Goal: Register for event/course: Sign up to attend an event or enroll in a course

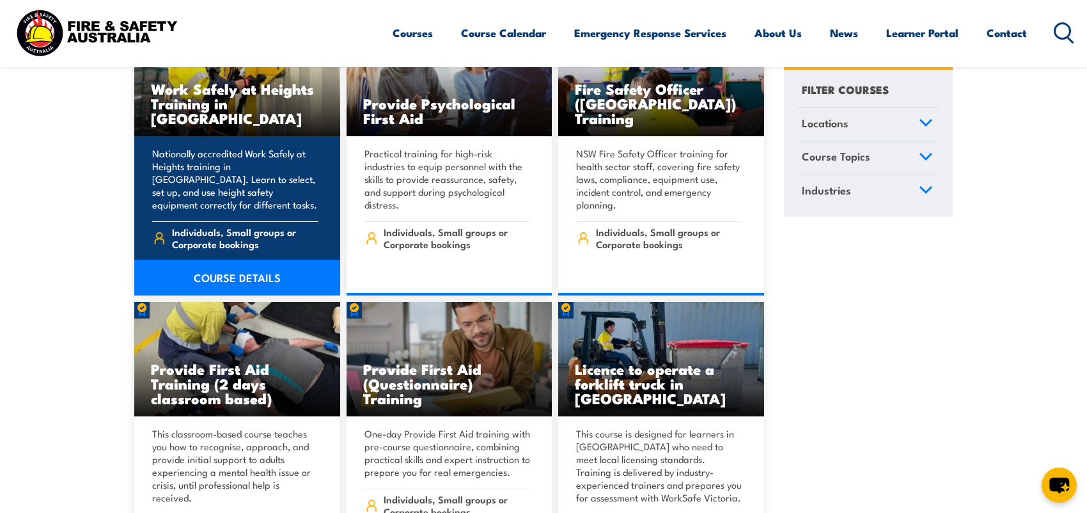
scroll to position [448, 0]
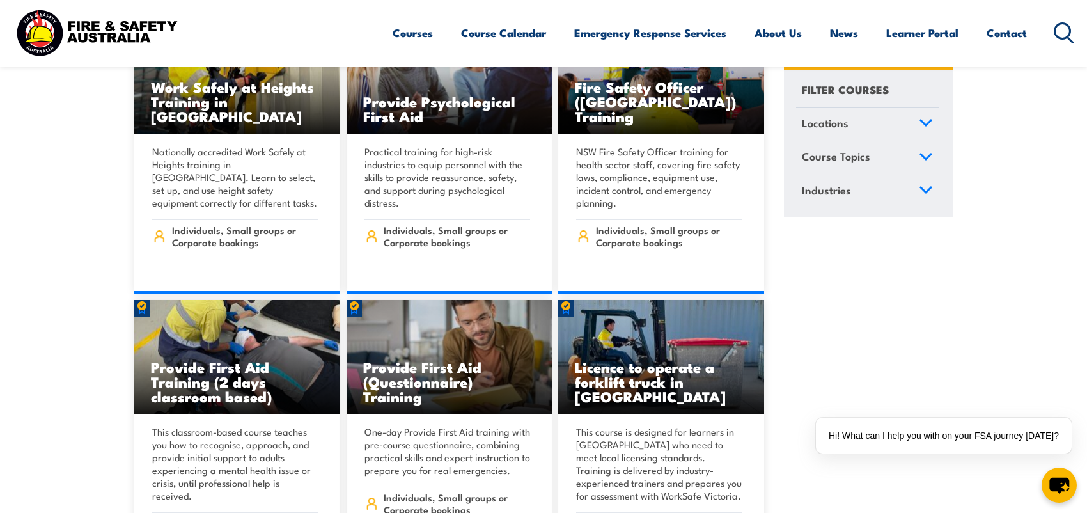
click at [922, 124] on icon at bounding box center [926, 122] width 14 height 9
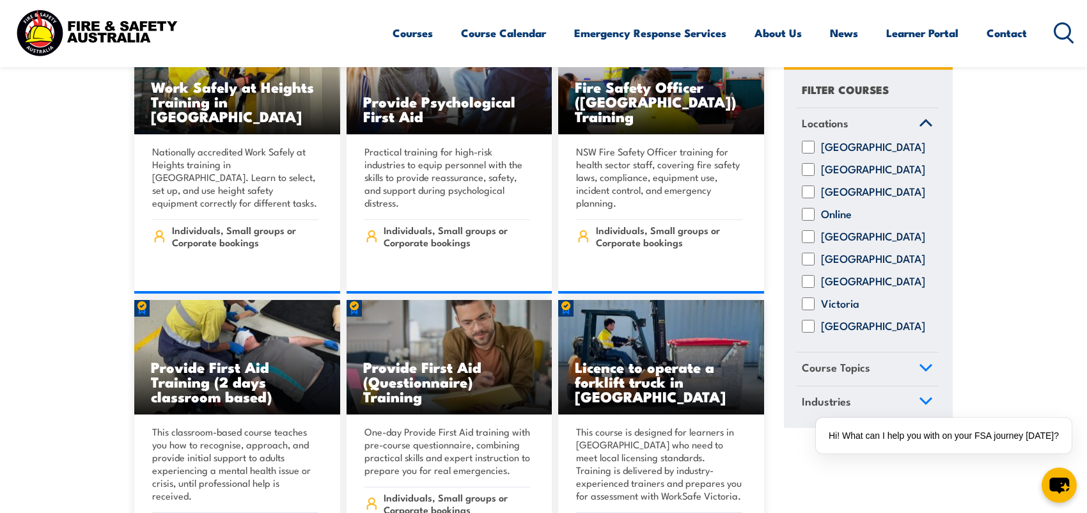
click at [811, 333] on input "Western Australia" at bounding box center [808, 326] width 13 height 13
checkbox input "true"
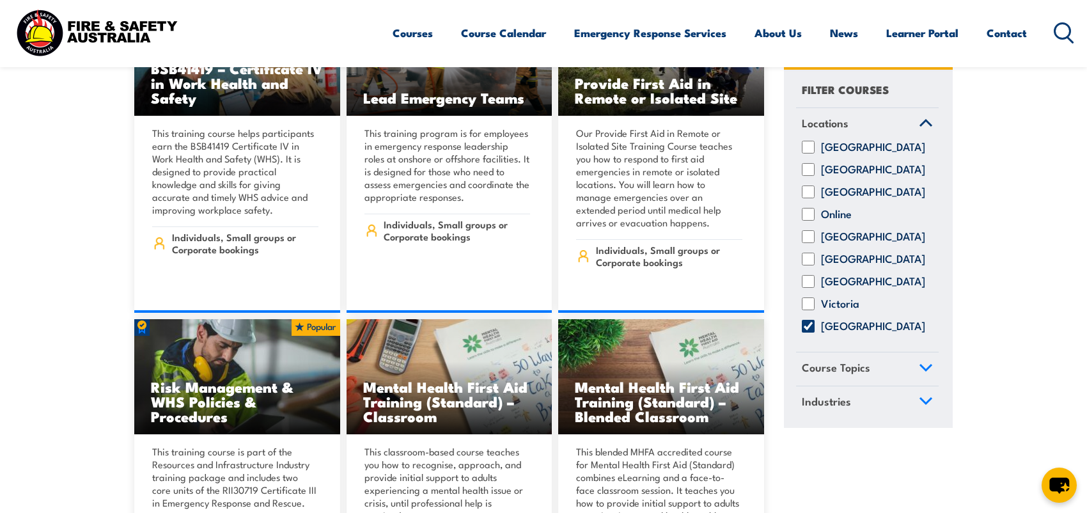
scroll to position [5117, 0]
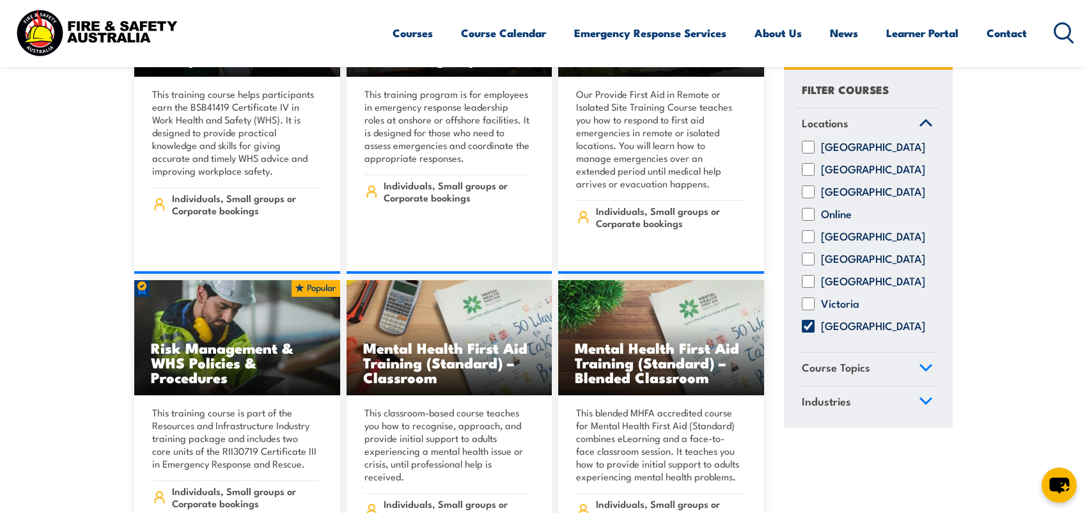
click at [922, 383] on link "Course Topics" at bounding box center [867, 369] width 143 height 33
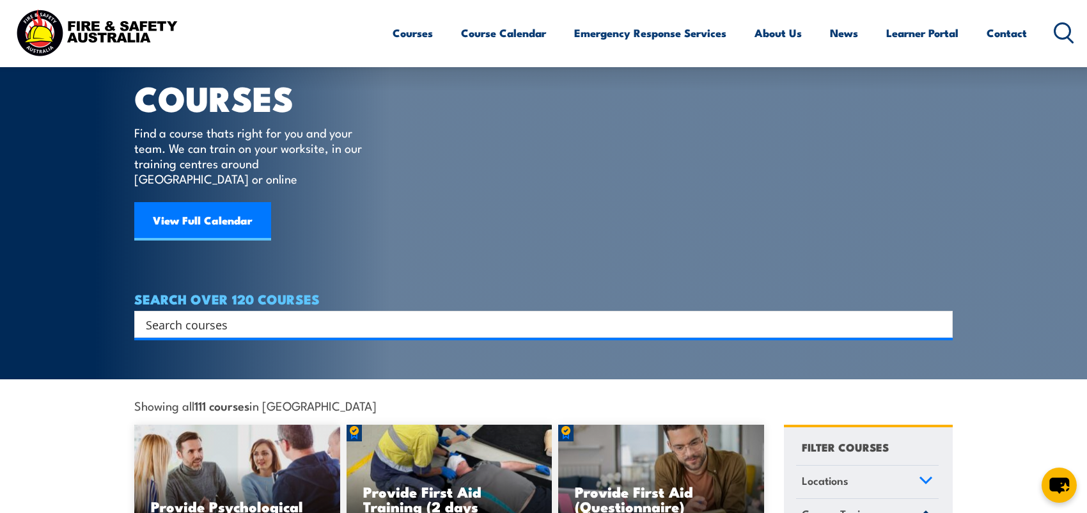
scroll to position [0, 0]
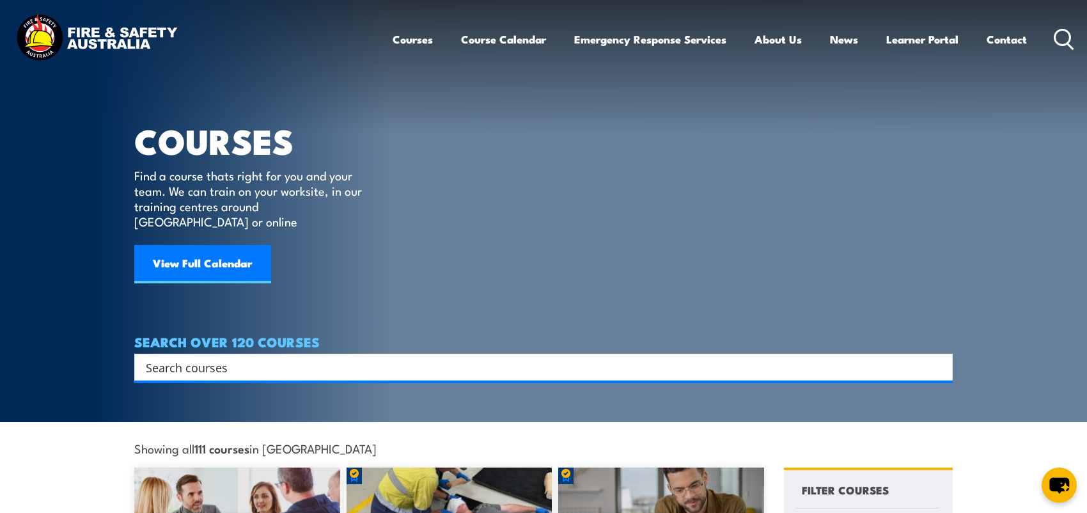
click at [259, 358] on input "Search input" at bounding box center [535, 367] width 779 height 19
type input "working at height"
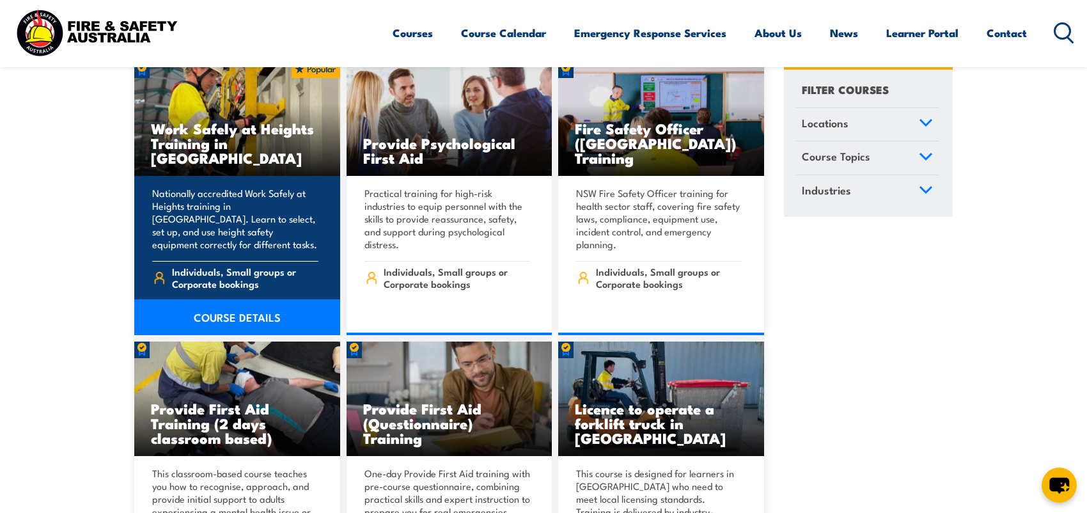
scroll to position [384, 0]
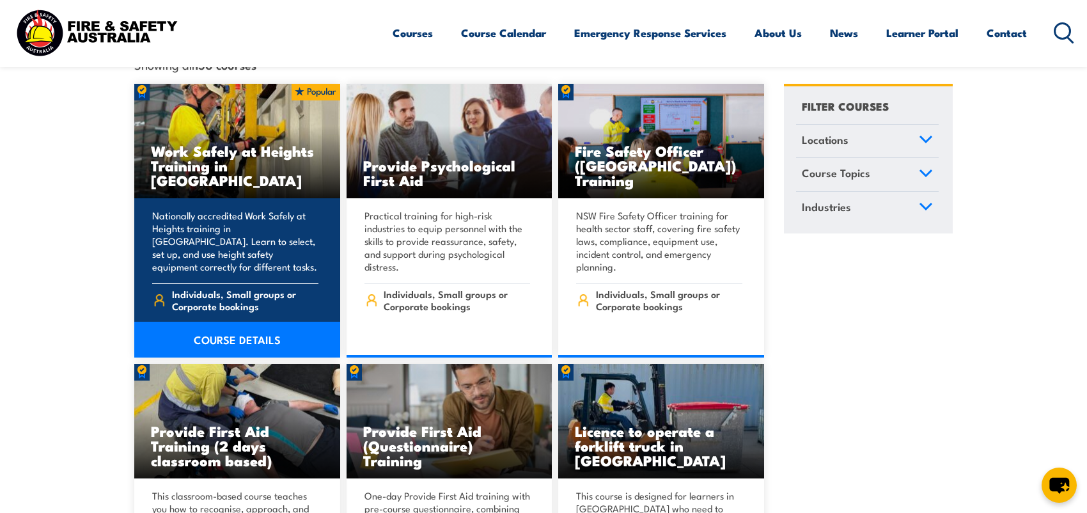
click at [211, 167] on h3 "Work Safely at Heights Training in [GEOGRAPHIC_DATA]" at bounding box center [237, 165] width 173 height 44
drag, startPoint x: 204, startPoint y: 168, endPoint x: 162, endPoint y: 153, distance: 44.1
click at [162, 153] on h3 "Work Safely at Heights Training in NSW" at bounding box center [237, 165] width 173 height 44
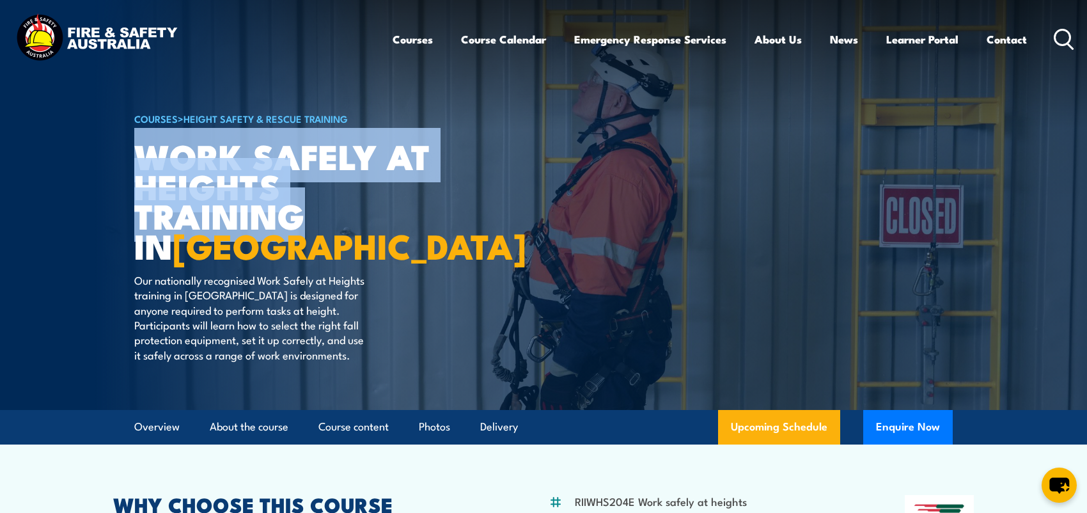
drag, startPoint x: 299, startPoint y: 214, endPoint x: 142, endPoint y: 159, distance: 166.3
click at [142, 159] on h1 "Work Safely at Heights TRAINING in NSW" at bounding box center [292, 201] width 316 height 120
copy h1 "Work Safely at Heights TRAINING"
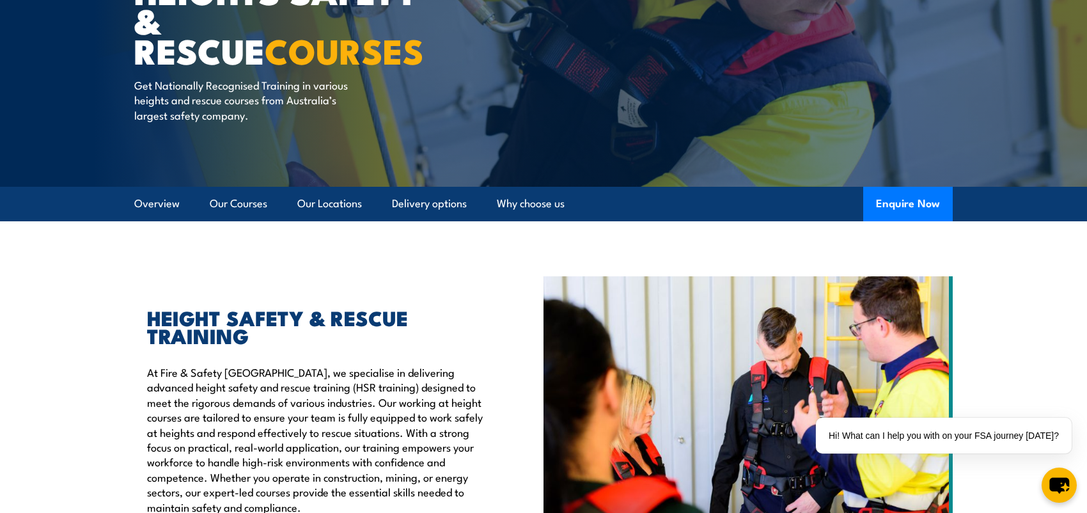
scroll to position [192, 0]
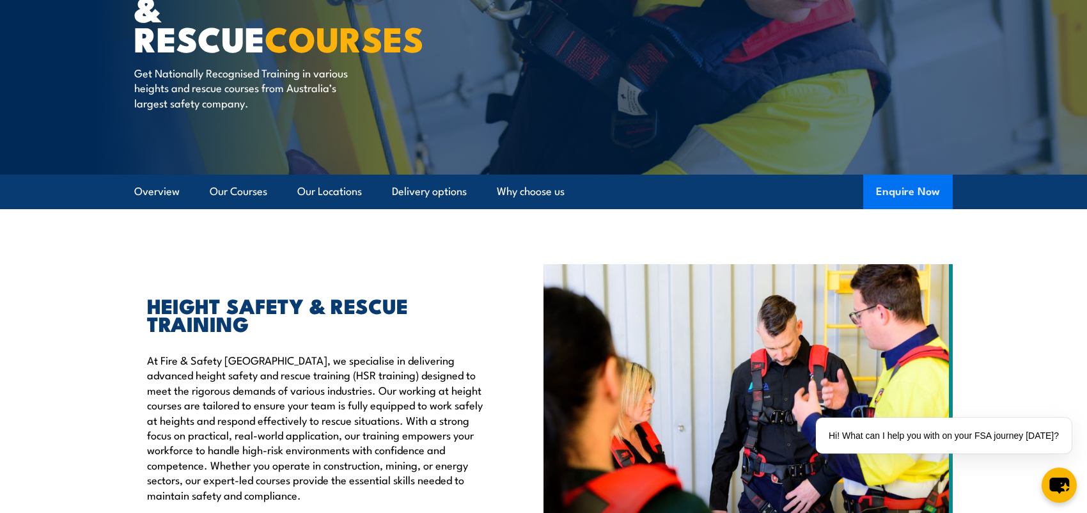
click at [906, 194] on button "Enquire Now" at bounding box center [909, 192] width 90 height 35
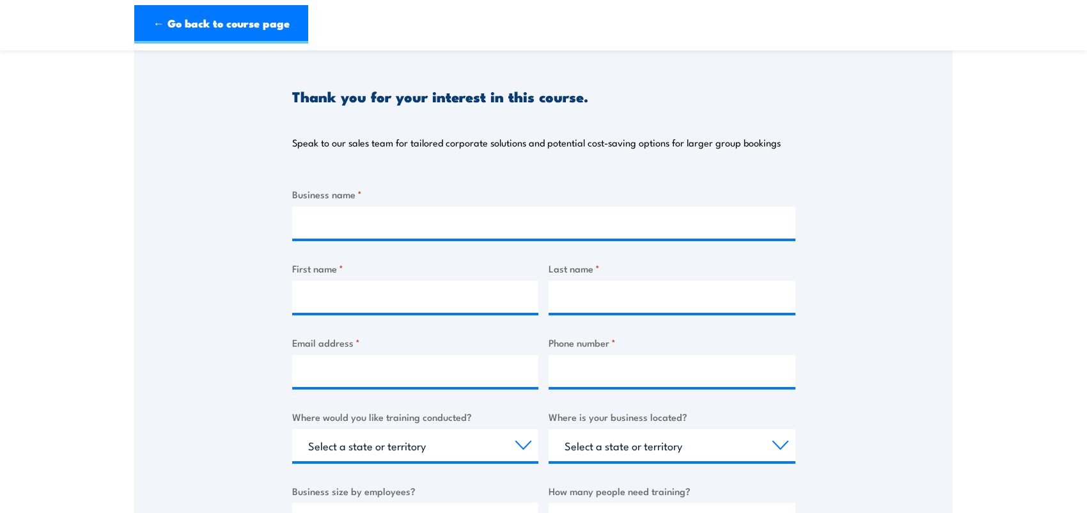
scroll to position [128, 0]
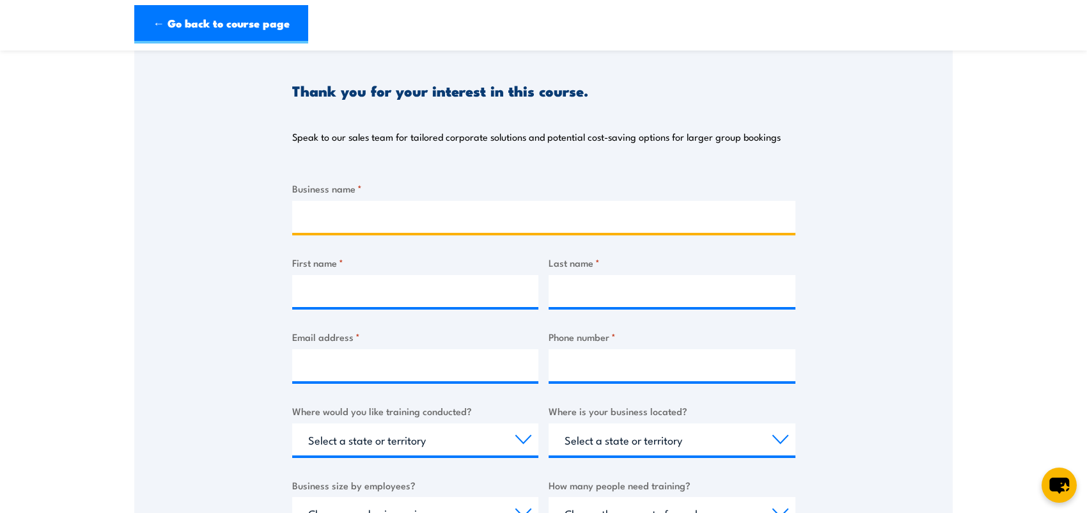
click at [390, 201] on input "Business name *" at bounding box center [543, 217] width 503 height 32
type input "g"
type input "Geraldton Grammar School"
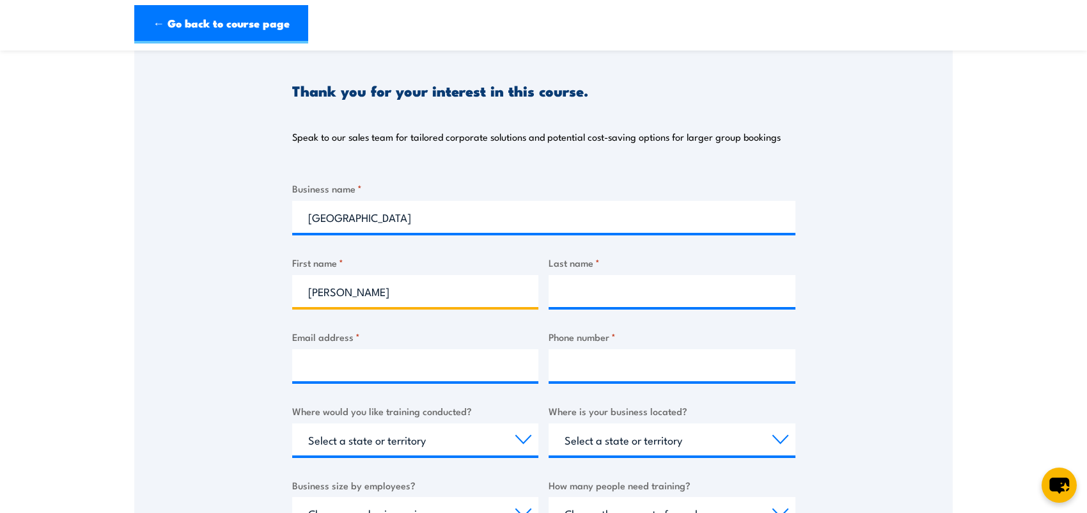
type input "Siobhan"
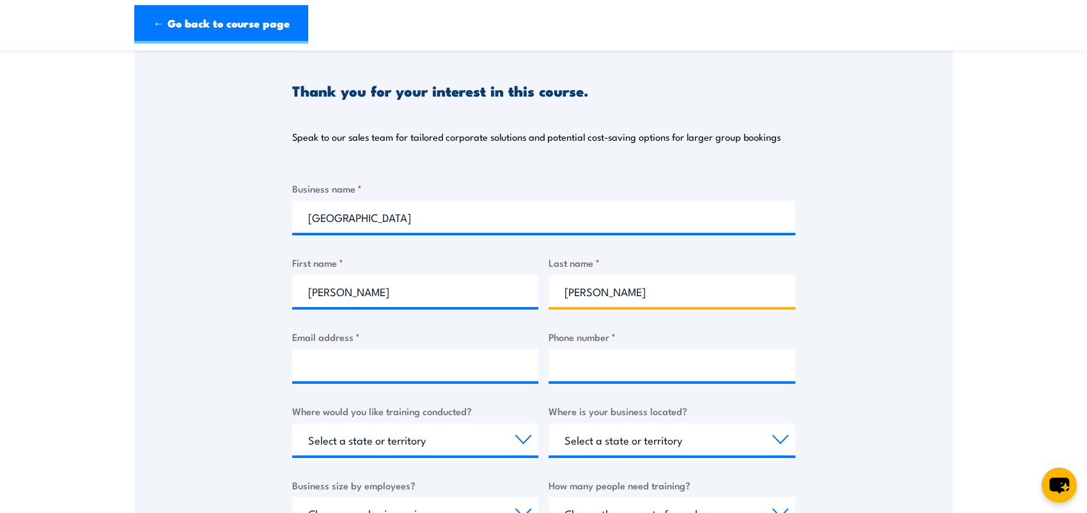
type input "Millett"
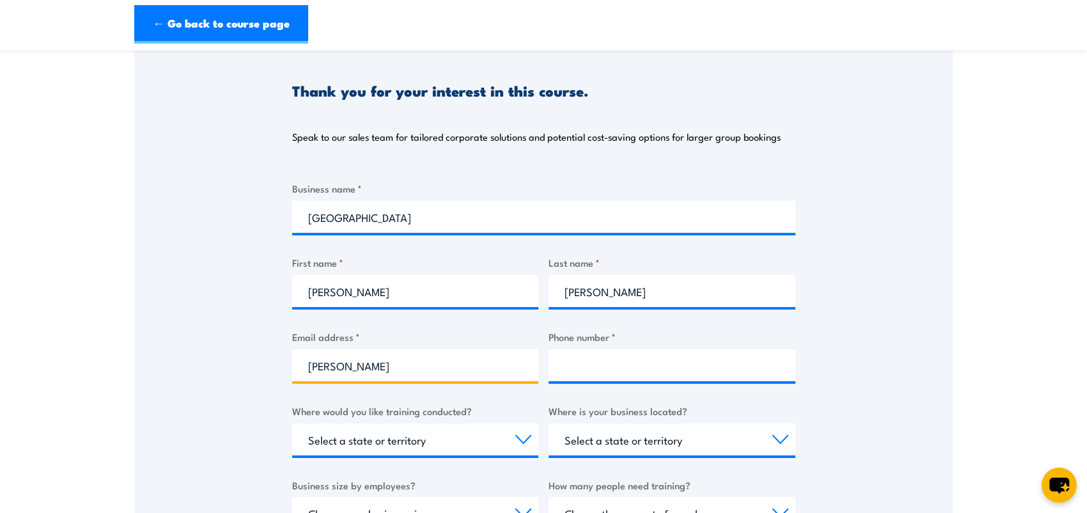
type input "siobhan.millett@gegs.wa.edu.au"
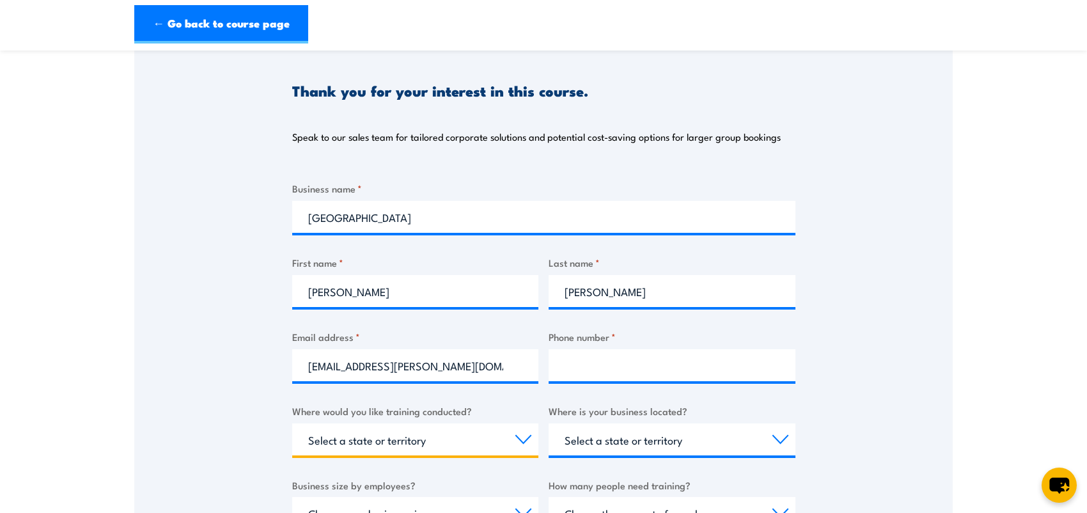
select select "WA"
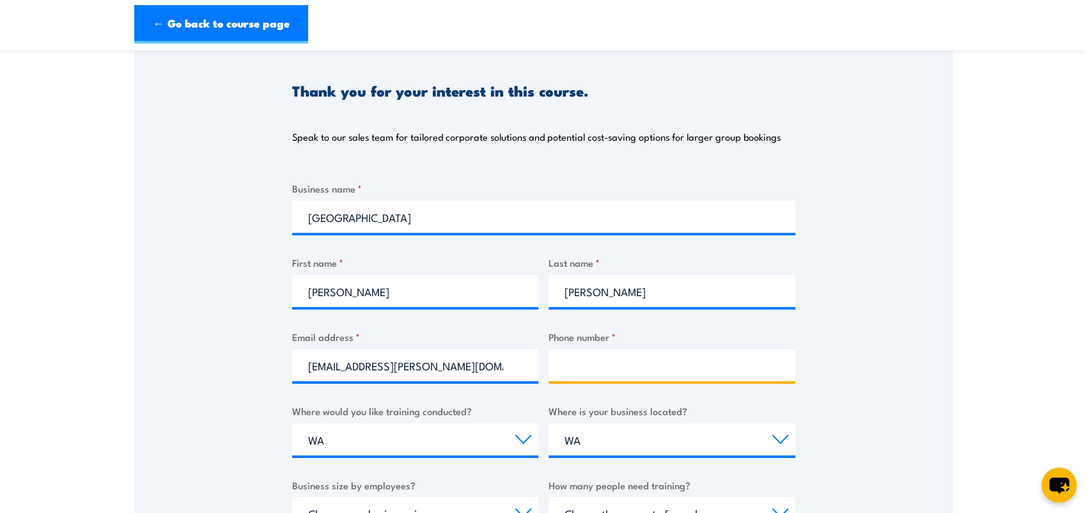
click at [600, 358] on input "Phone number *" at bounding box center [672, 365] width 247 height 32
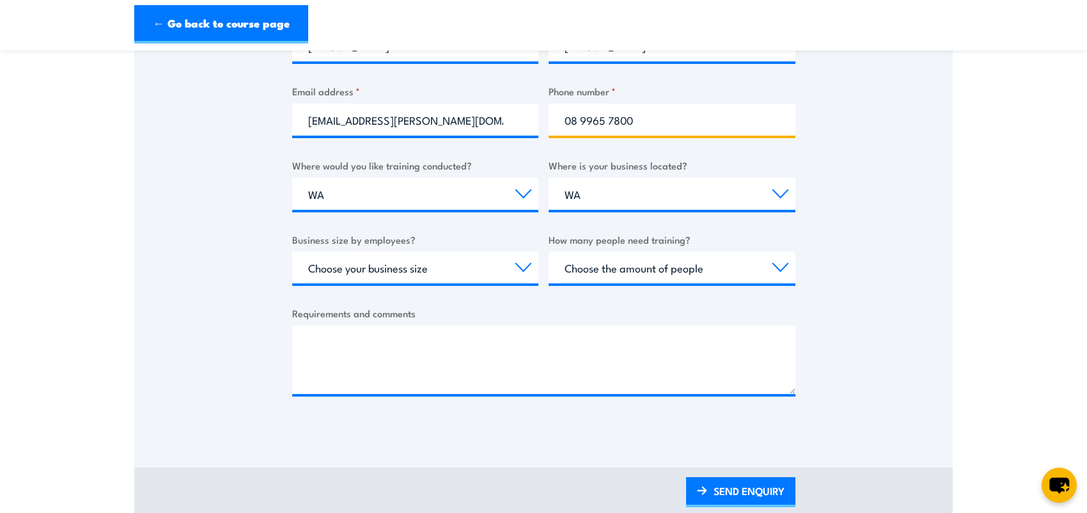
scroll to position [384, 0]
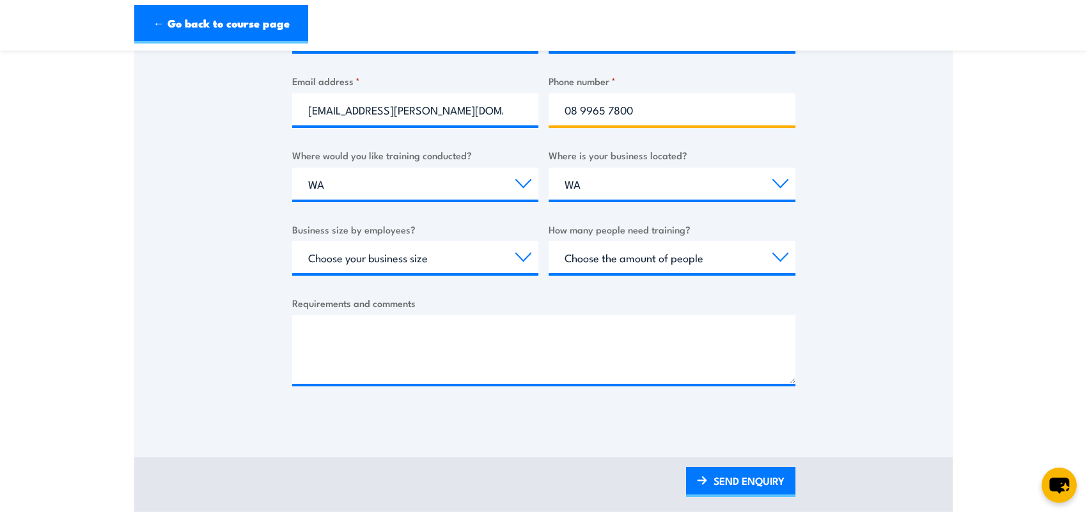
type input "08 9965 7800"
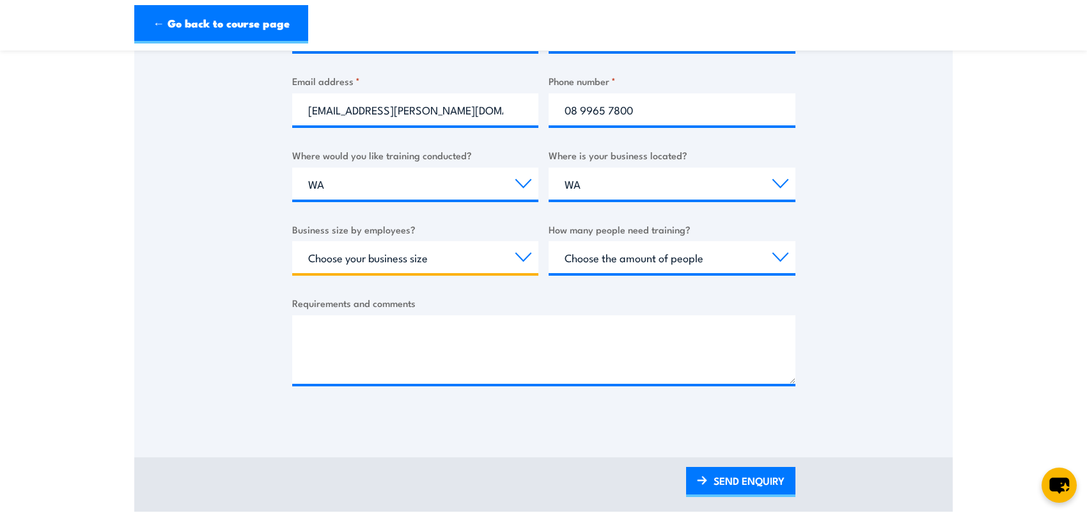
click at [519, 253] on select "Choose your business size 1 to 19 20 to 199 200+" at bounding box center [415, 257] width 247 height 32
select select "20 to 199"
click at [292, 241] on select "Choose your business size 1 to 19 20 to 199 200+" at bounding box center [415, 257] width 247 height 32
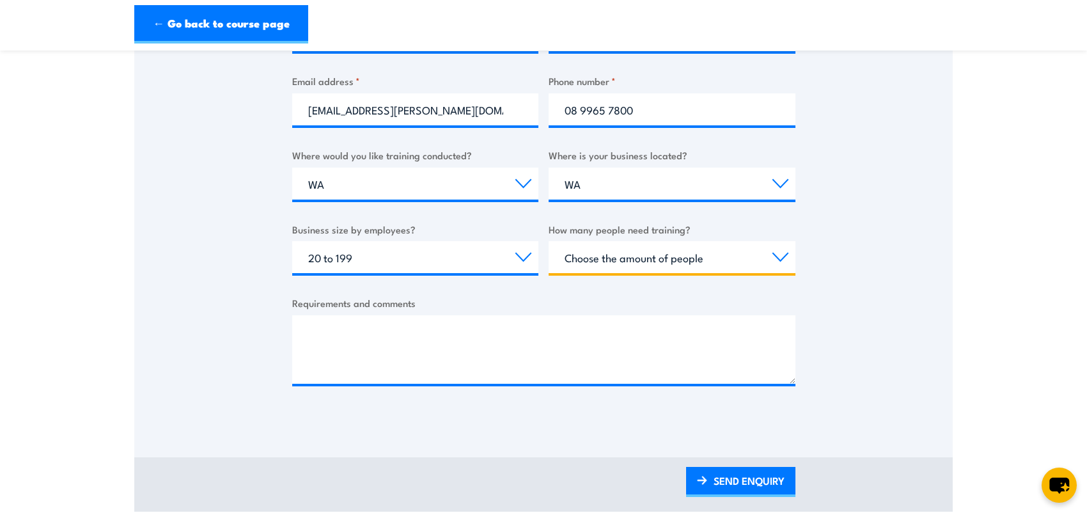
click at [778, 253] on select "Choose the amount of people 1 to 4 5 to 19 20+" at bounding box center [672, 257] width 247 height 32
select select "1 to 4"
click at [549, 241] on select "Choose the amount of people 1 to 4 5 to 19 20+" at bounding box center [672, 257] width 247 height 32
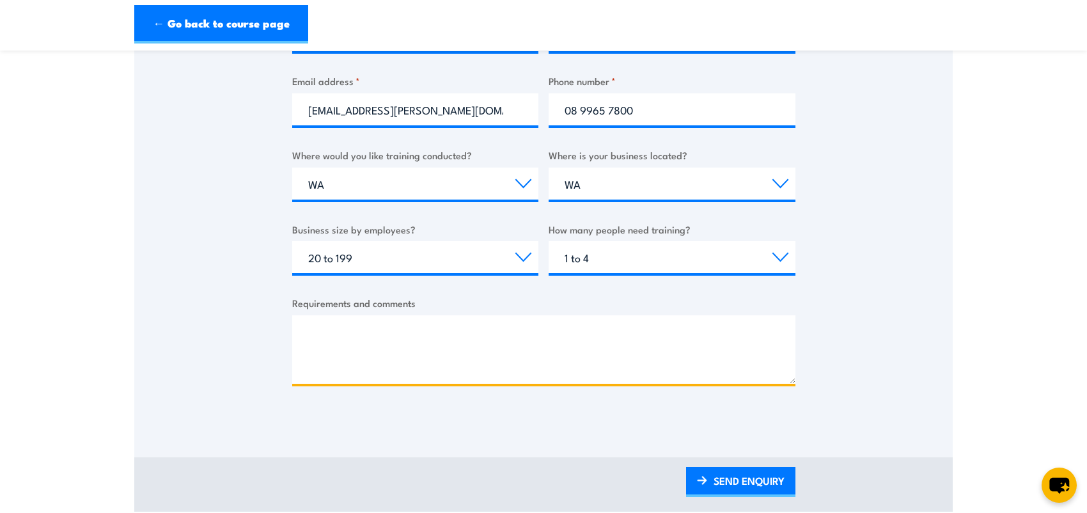
click at [507, 334] on textarea "Requirements and comments" at bounding box center [543, 349] width 503 height 68
paste textarea "I hope you’re well. I’m contacting you to arrange enrolment for one of our empl…"
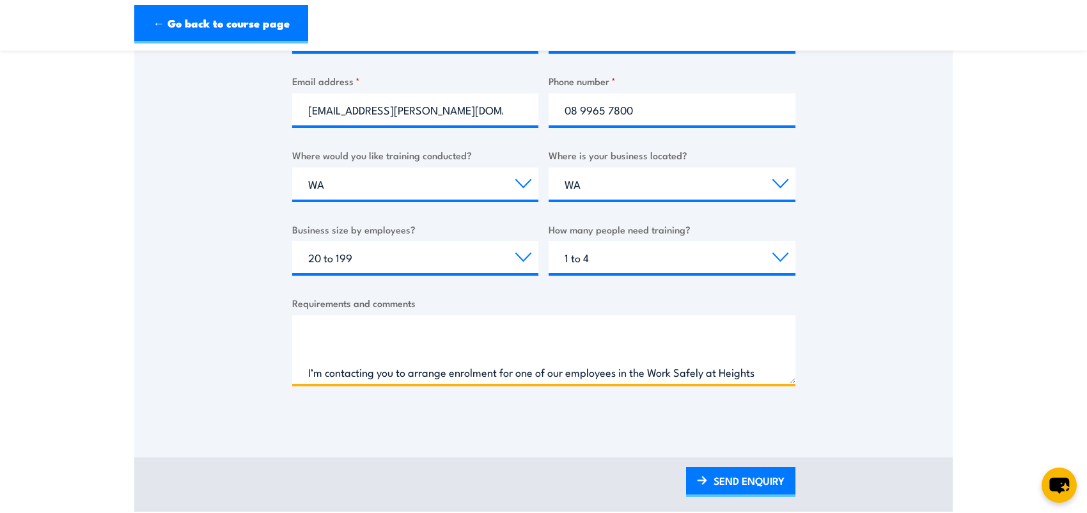
scroll to position [0, 0]
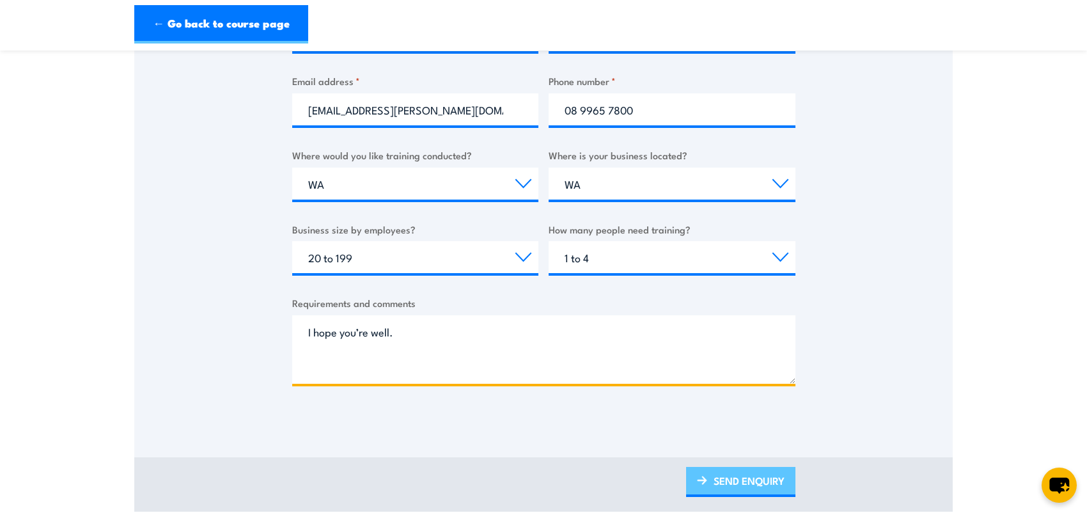
type textarea "I hope you’re well. I’m contacting you to arrange enrolment for one of our empl…"
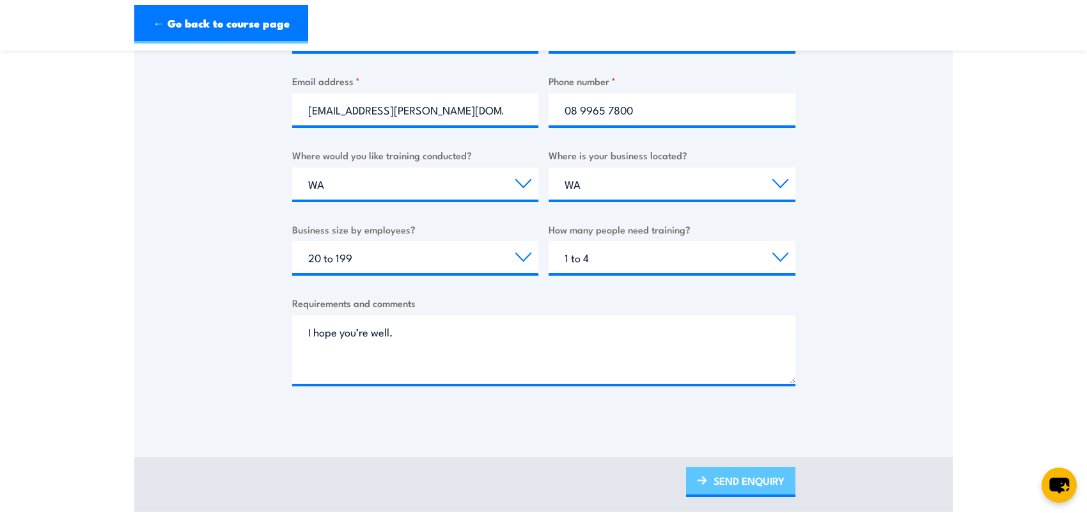
click at [752, 477] on link "SEND ENQUIRY" at bounding box center [740, 482] width 109 height 30
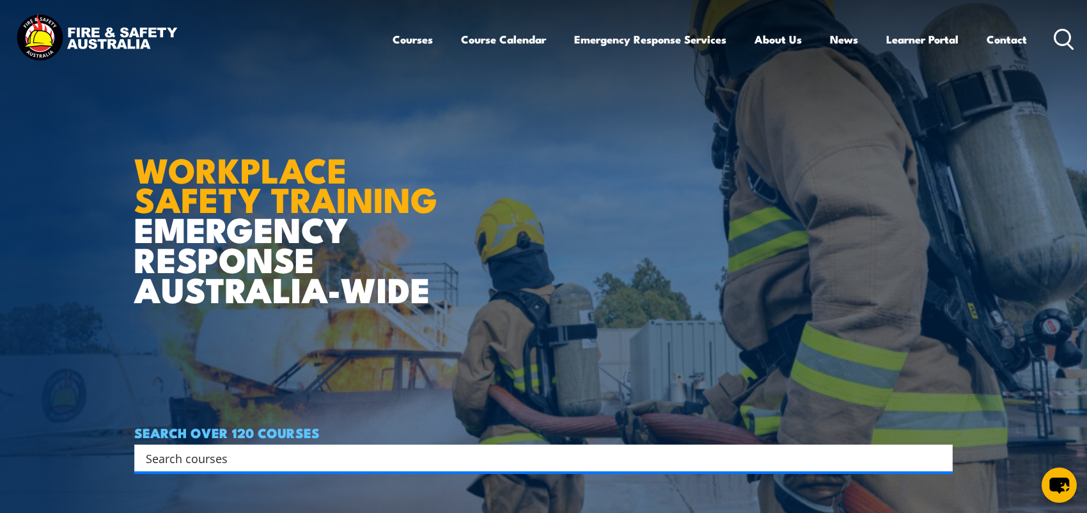
click at [1057, 44] on icon at bounding box center [1064, 39] width 20 height 21
click at [1062, 38] on icon at bounding box center [1064, 39] width 20 height 21
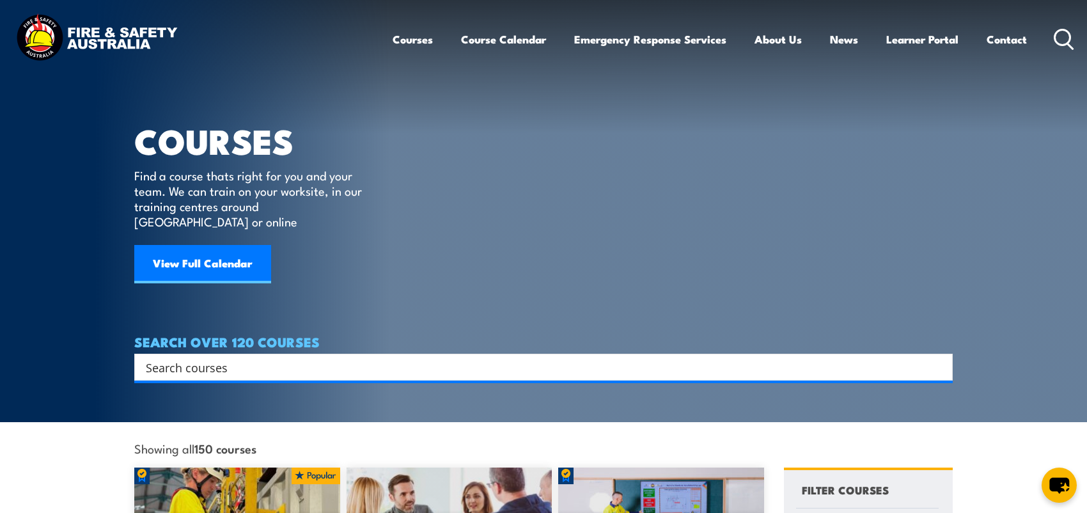
click at [186, 358] on input "Search input" at bounding box center [535, 367] width 779 height 19
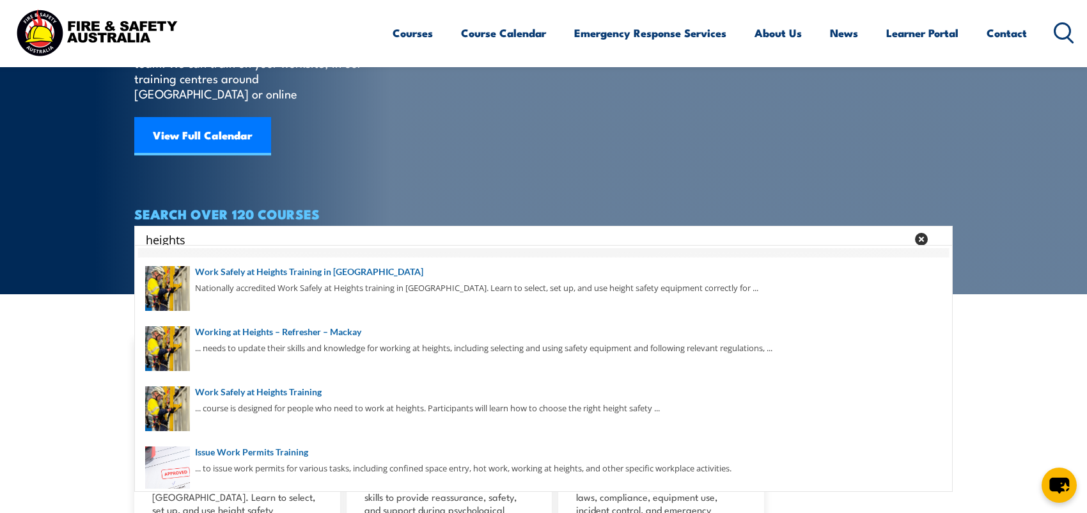
scroll to position [32, 0]
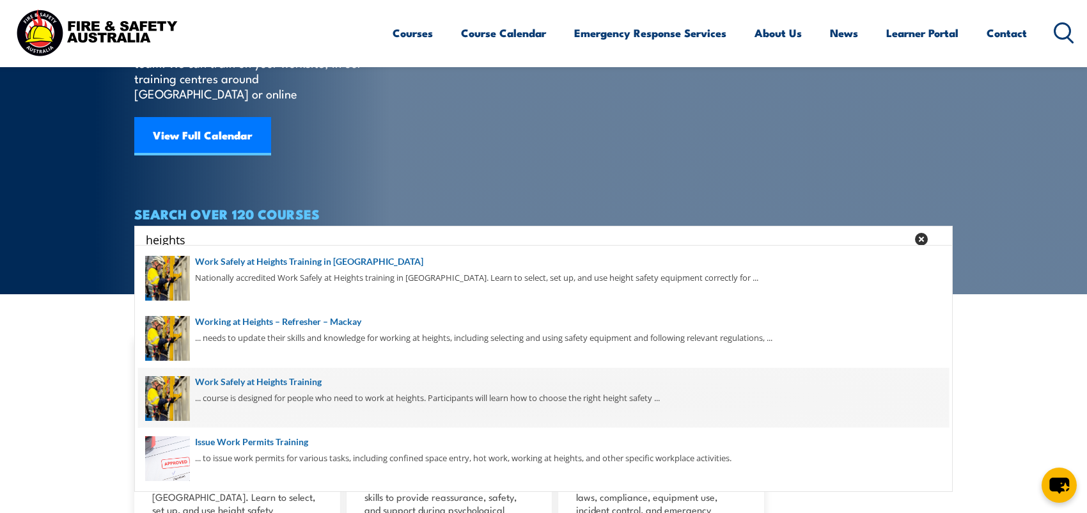
type input "heights"
click at [328, 385] on span at bounding box center [543, 398] width 811 height 60
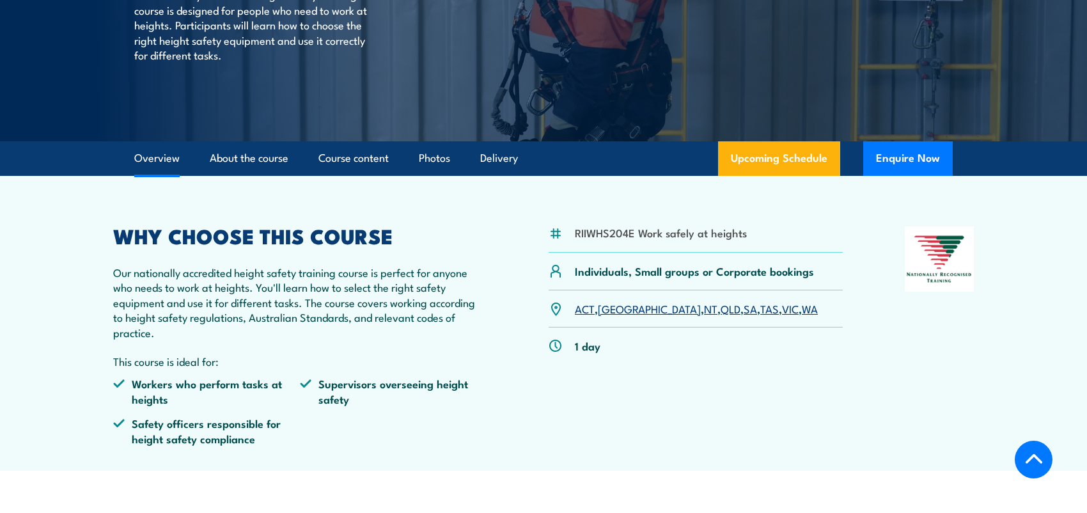
scroll to position [256, 0]
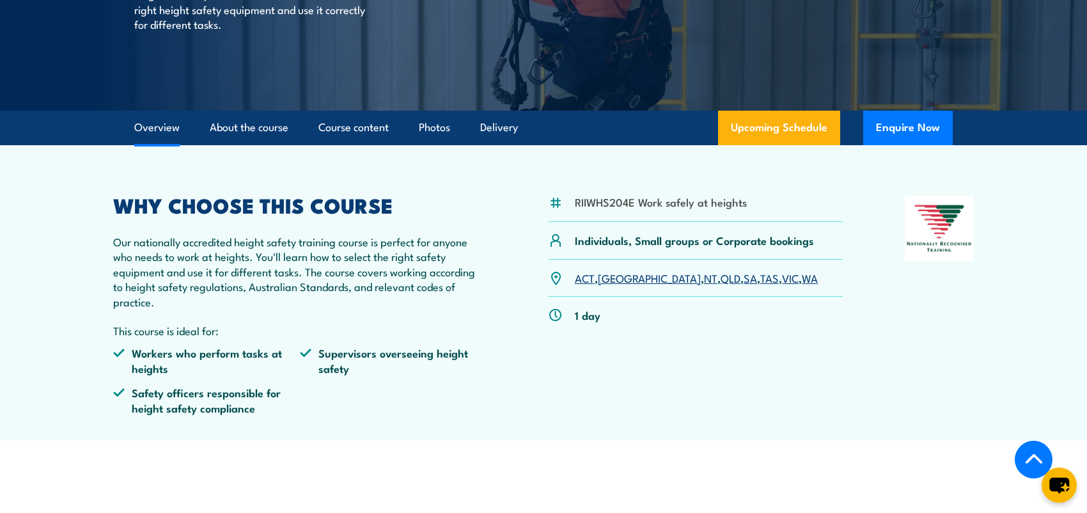
click at [802, 279] on link "WA" at bounding box center [810, 277] width 16 height 15
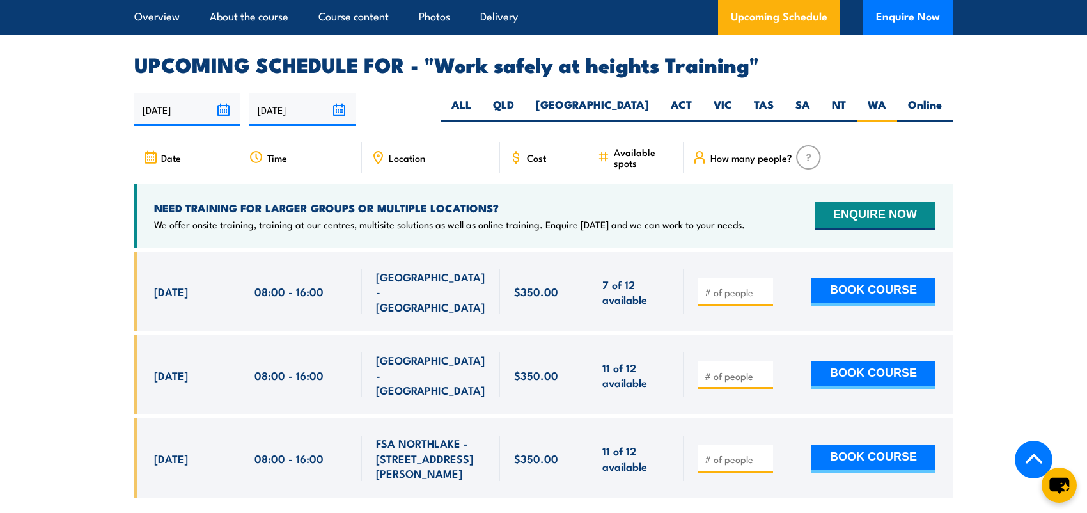
scroll to position [1971, 0]
